Goal: Task Accomplishment & Management: Manage account settings

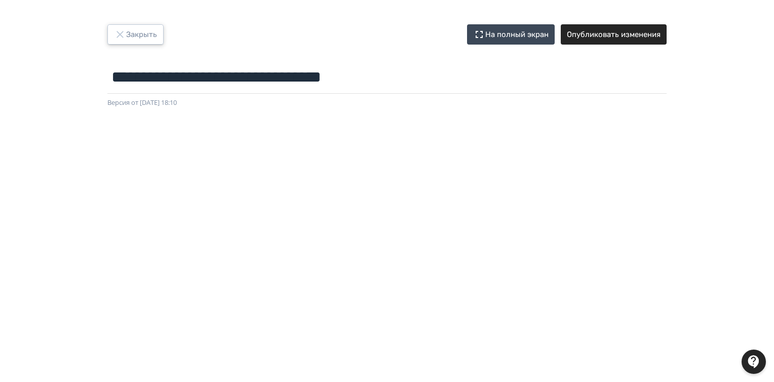
click at [136, 33] on button "Закрыть" at bounding box center [135, 34] width 56 height 20
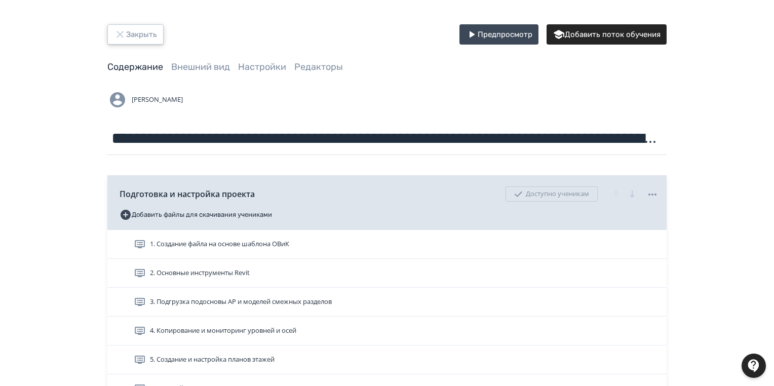
click at [134, 40] on button "Закрыть" at bounding box center [135, 34] width 56 height 20
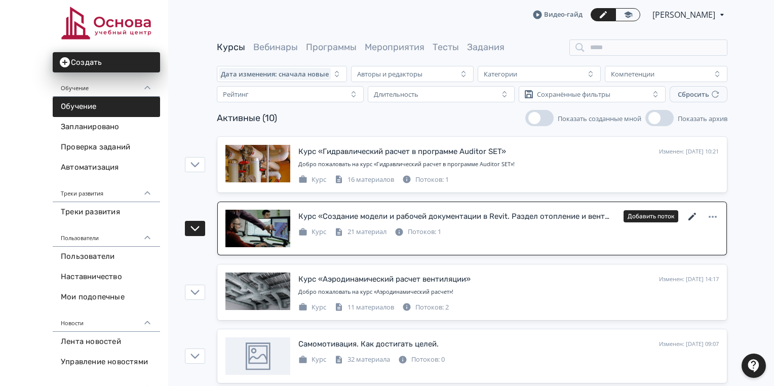
click at [695, 216] on icon at bounding box center [693, 217] width 12 height 12
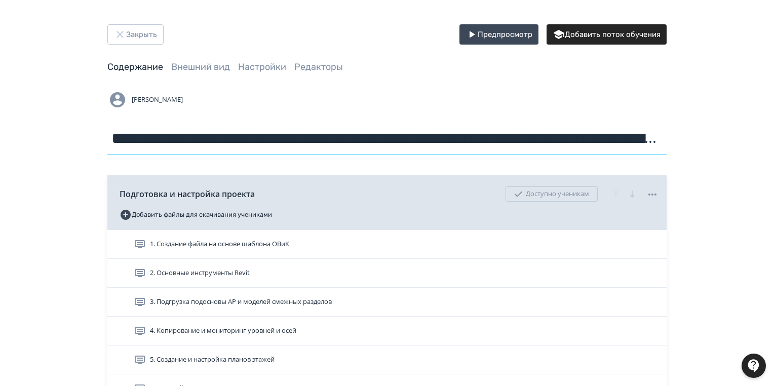
scroll to position [0, 169]
drag, startPoint x: 113, startPoint y: 138, endPoint x: 730, endPoint y: 138, distance: 617.1
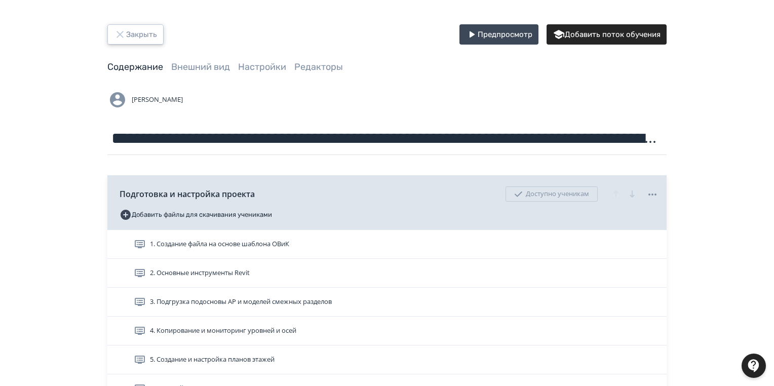
click at [130, 34] on button "Закрыть" at bounding box center [135, 34] width 56 height 20
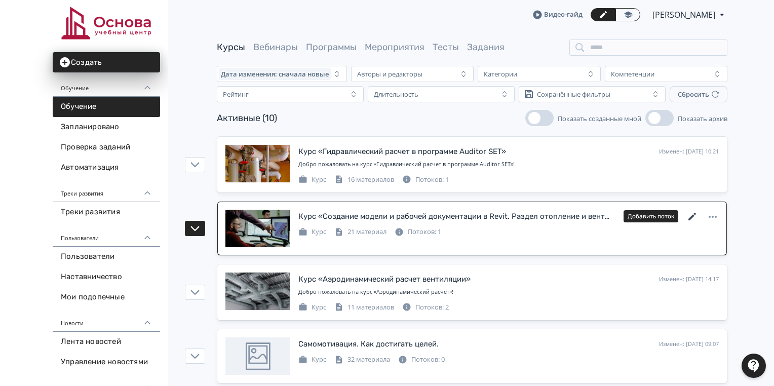
click at [691, 214] on icon at bounding box center [693, 217] width 12 height 12
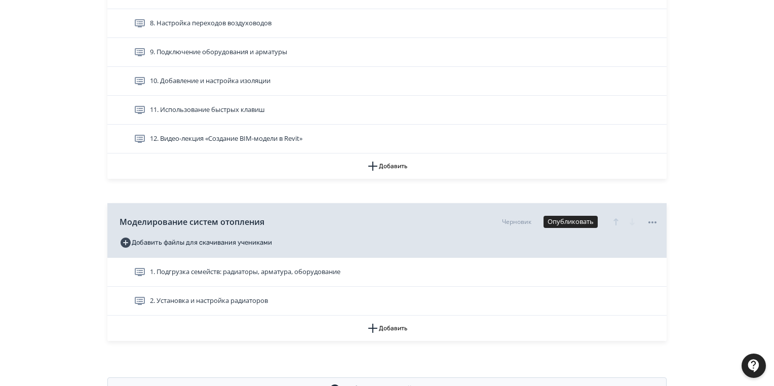
scroll to position [768, 0]
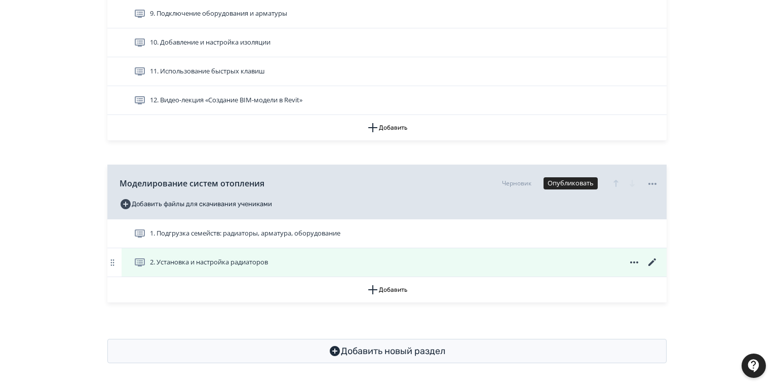
click at [652, 257] on icon at bounding box center [653, 262] width 12 height 12
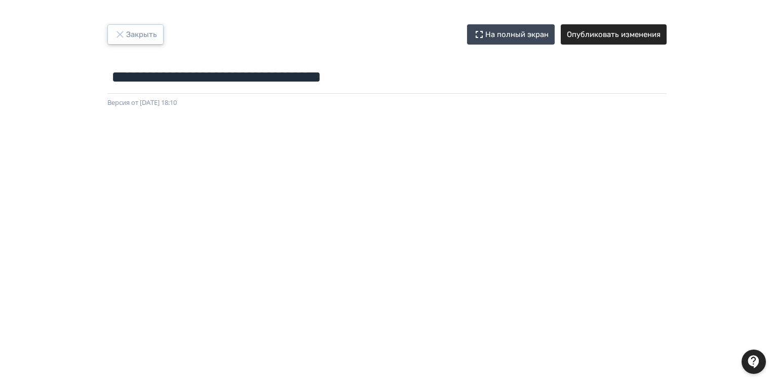
click at [139, 36] on button "Закрыть" at bounding box center [135, 34] width 56 height 20
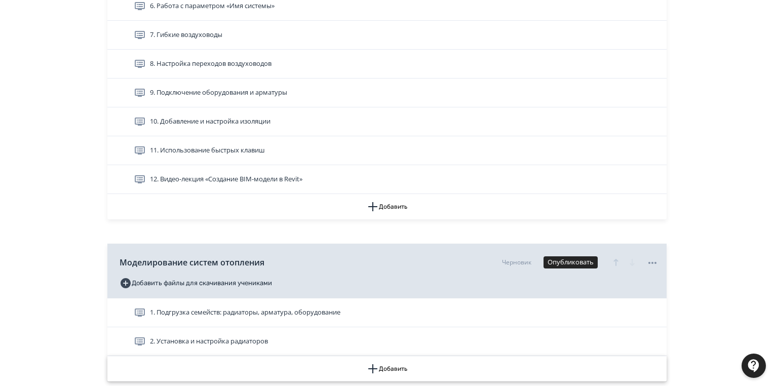
scroll to position [768, 0]
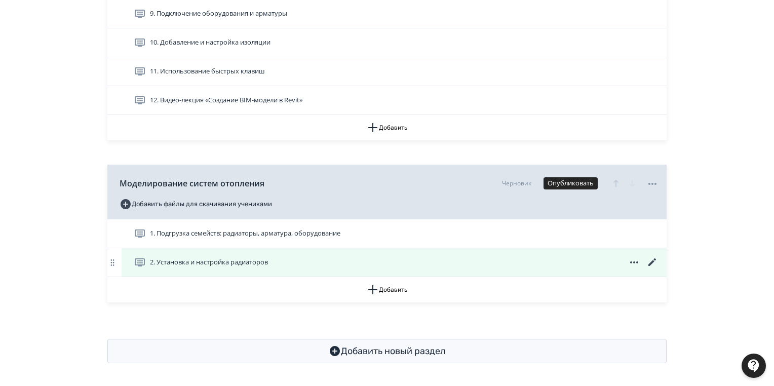
click at [650, 262] on icon at bounding box center [653, 262] width 8 height 8
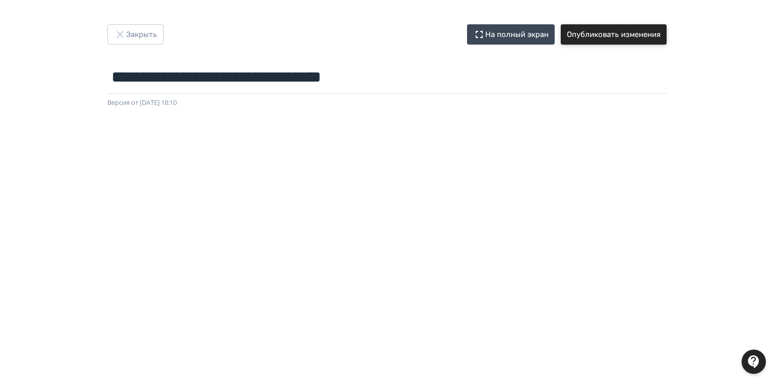
click at [603, 35] on button "Опубликовать изменения" at bounding box center [614, 34] width 106 height 20
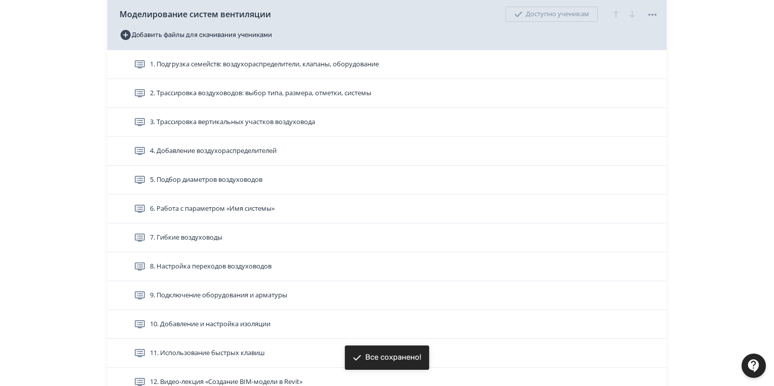
scroll to position [730, 0]
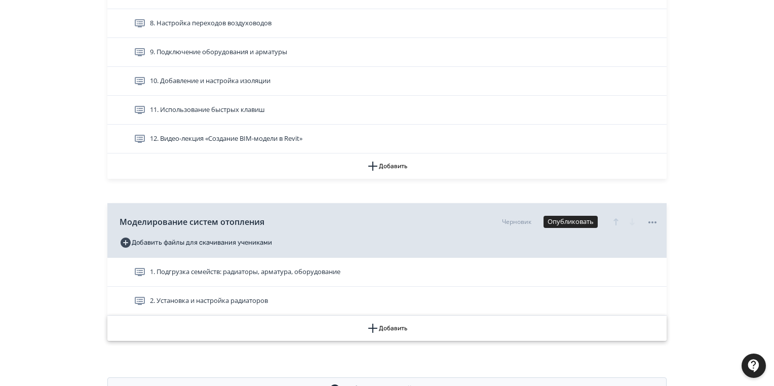
click at [398, 329] on button "Добавить" at bounding box center [386, 328] width 559 height 25
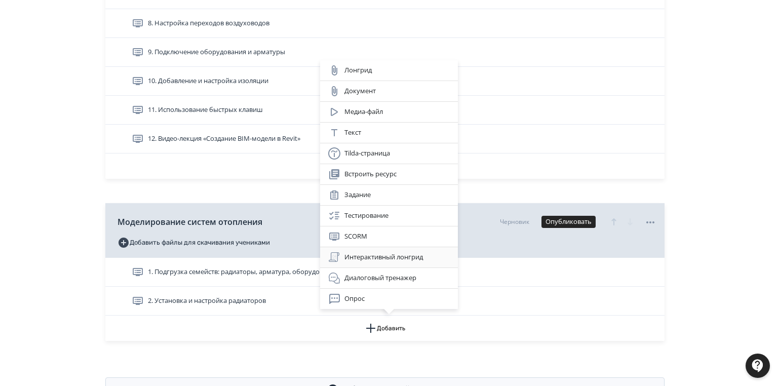
click at [359, 260] on div "Интерактивный лонгрид" at bounding box center [389, 257] width 122 height 12
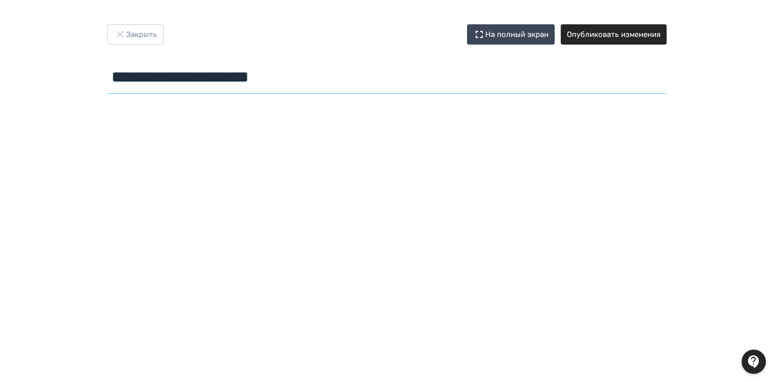
drag, startPoint x: 331, startPoint y: 79, endPoint x: 99, endPoint y: 73, distance: 232.1
click at [99, 73] on div "**********" at bounding box center [387, 60] width 608 height 73
paste input "****"
type input "**********"
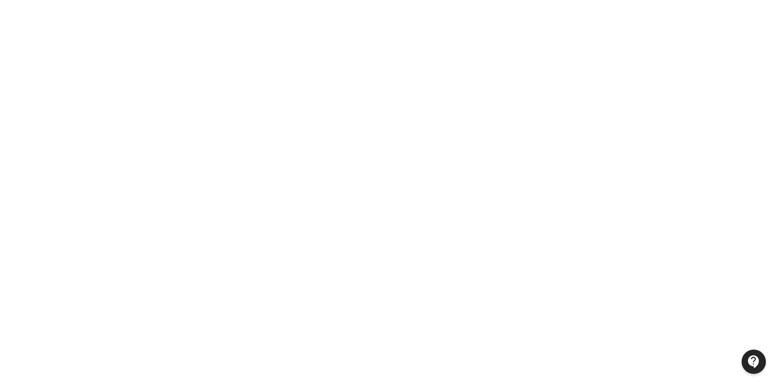
scroll to position [151, 0]
